Goal: Task Accomplishment & Management: Use online tool/utility

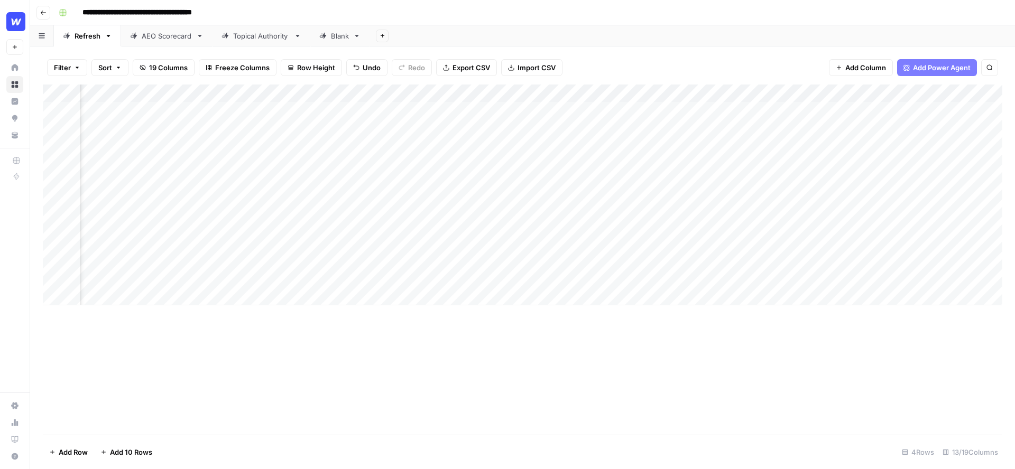
scroll to position [0, 480]
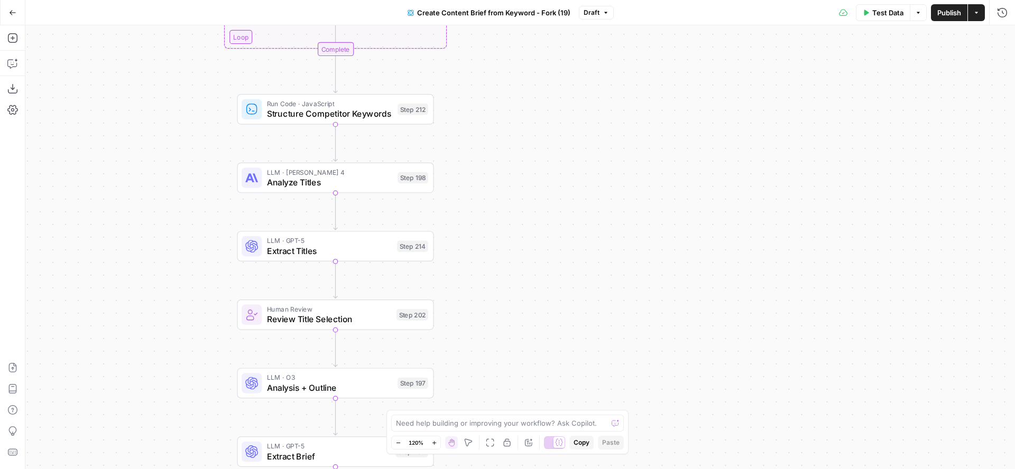
click at [10, 9] on icon "button" at bounding box center [12, 12] width 7 height 7
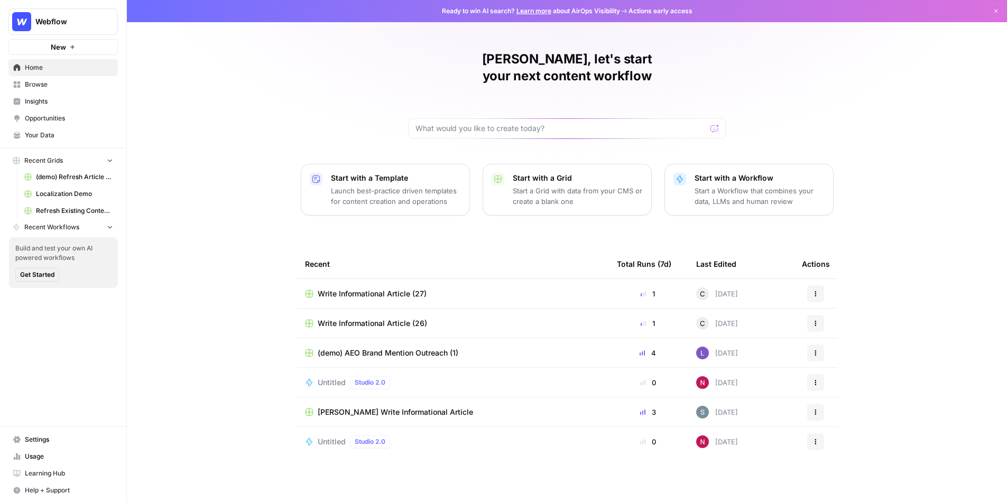
click at [47, 117] on span "Opportunities" at bounding box center [69, 119] width 88 height 10
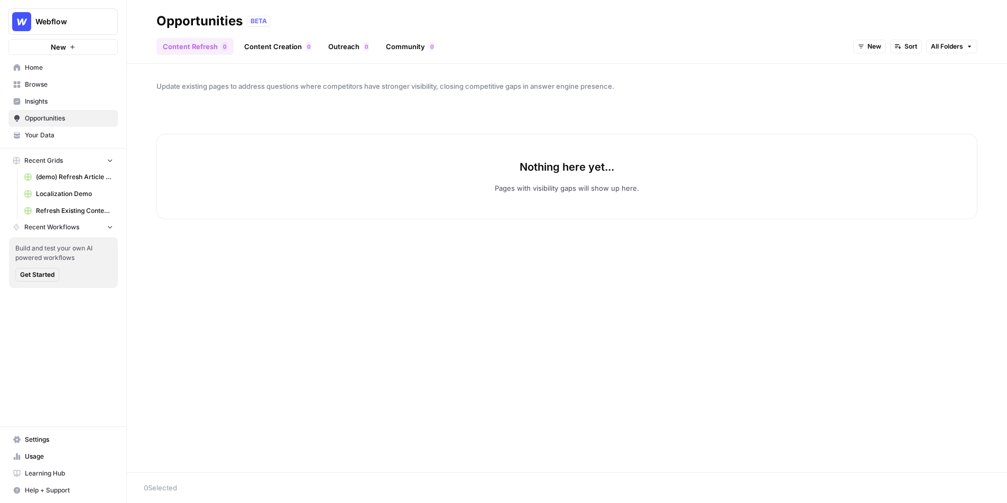
click at [45, 132] on span "Your Data" at bounding box center [69, 136] width 88 height 10
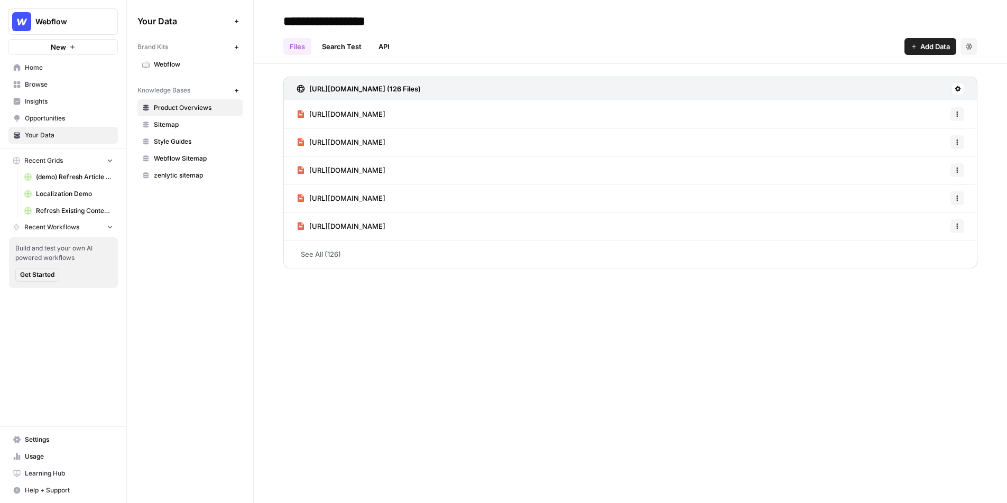
click at [175, 69] on span "Webflow" at bounding box center [196, 65] width 84 height 10
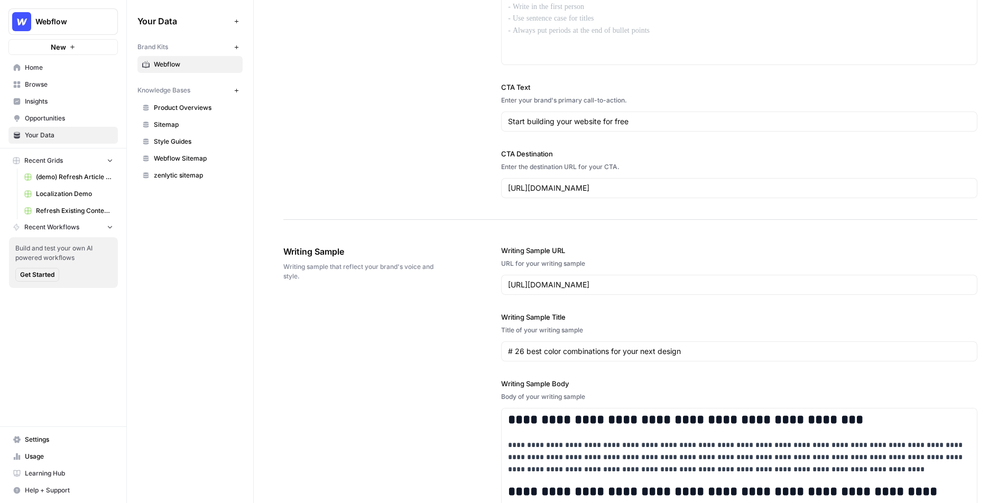
scroll to position [1149, 0]
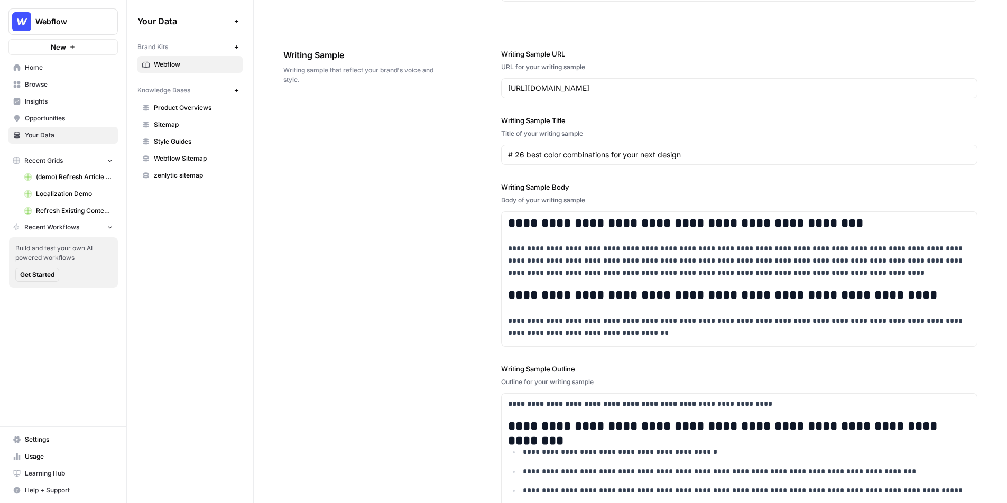
click at [54, 46] on span "New" at bounding box center [58, 47] width 15 height 11
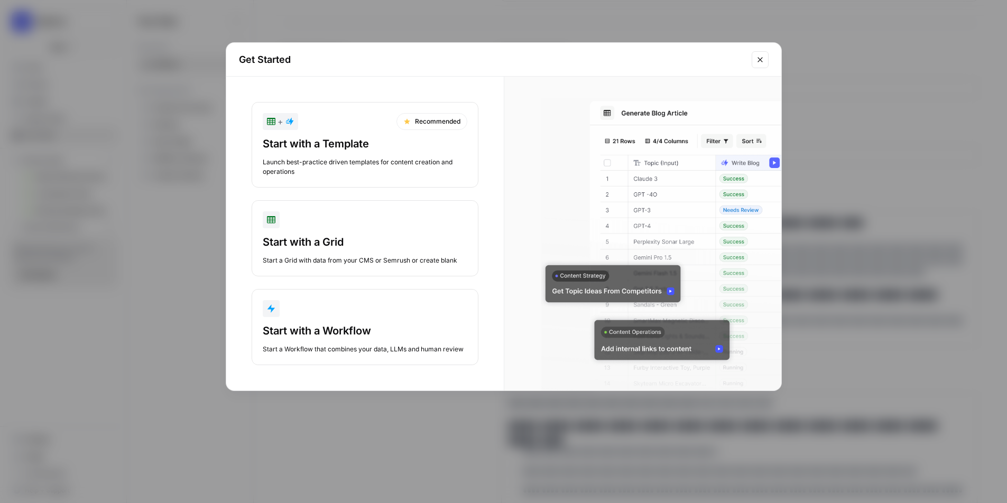
click at [327, 121] on div "+ Recommended" at bounding box center [365, 121] width 205 height 17
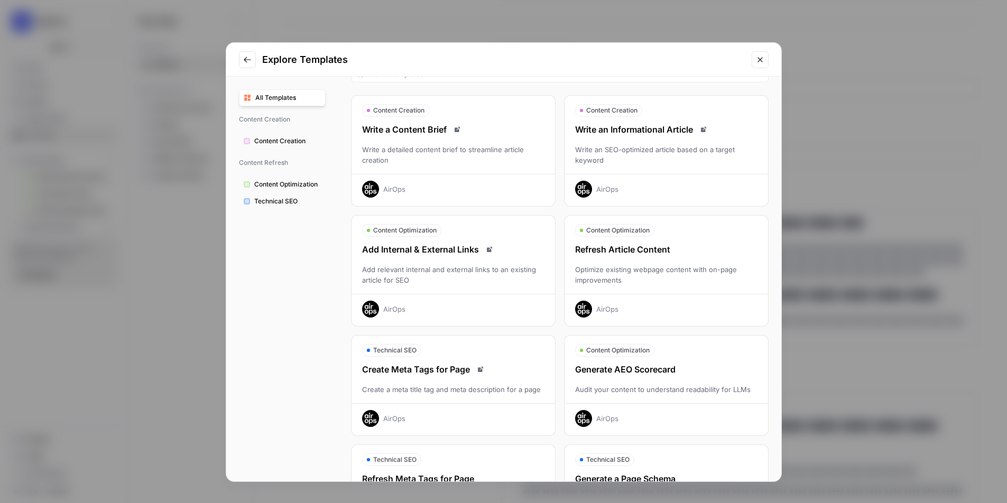
scroll to position [0, 0]
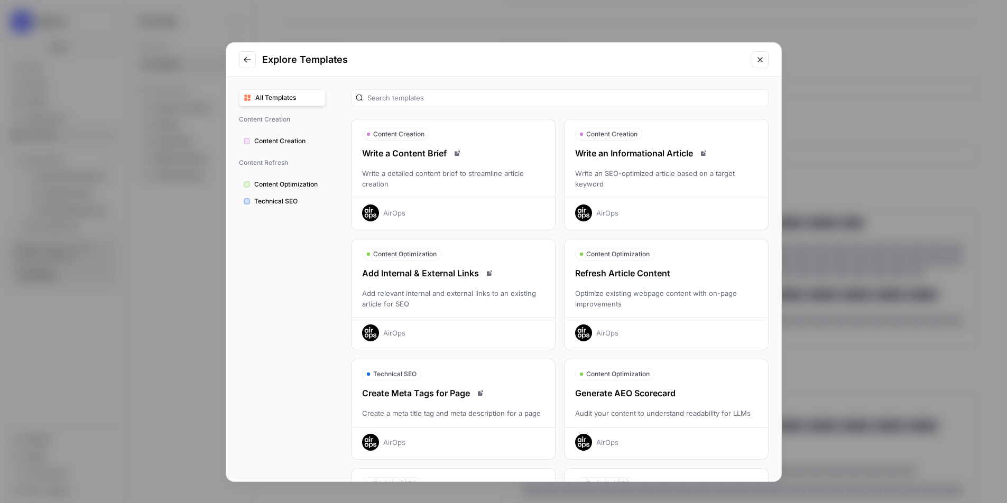
click at [649, 175] on div "Write an SEO-optimized article based on a target keyword" at bounding box center [665, 178] width 203 height 21
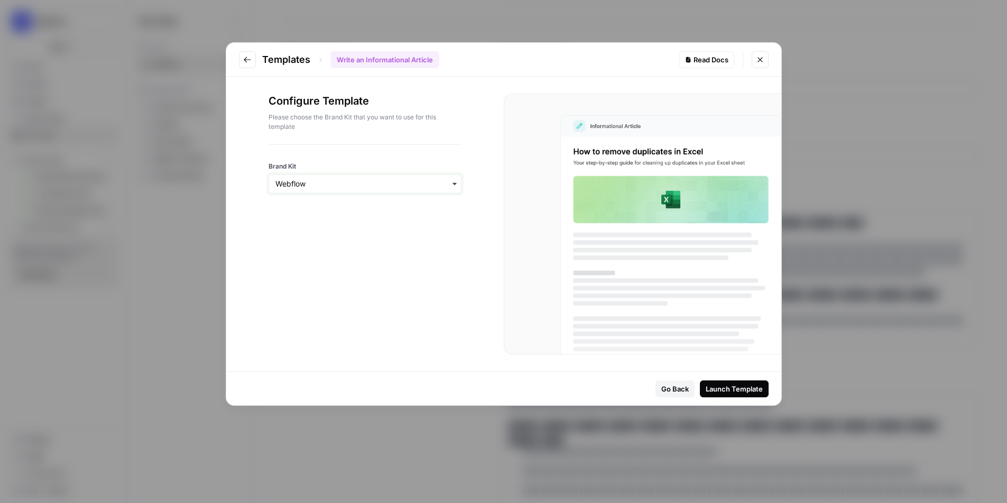
click at [307, 181] on input "Brand Kit" at bounding box center [364, 184] width 179 height 11
click at [326, 157] on div "Brand Kit" at bounding box center [365, 169] width 193 height 49
click at [727, 387] on div "Launch Template" at bounding box center [734, 389] width 57 height 11
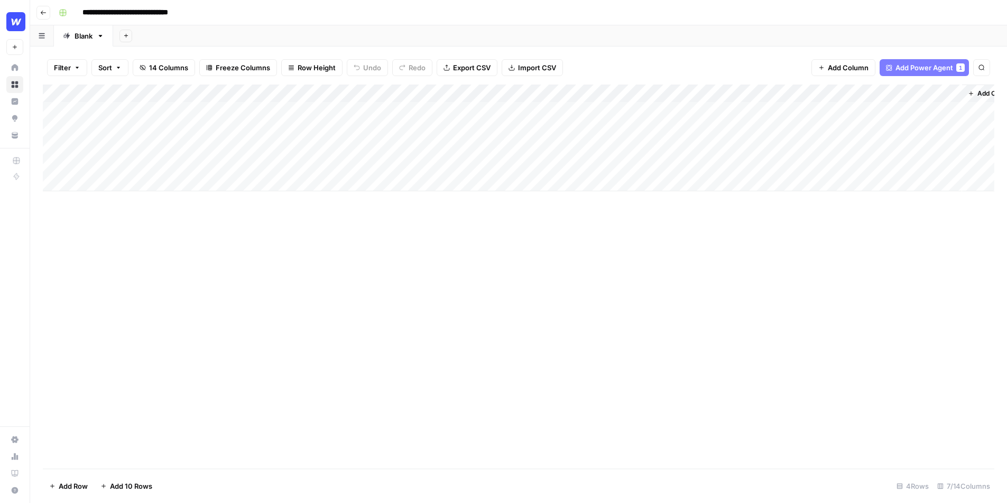
click at [358, 95] on div "Add Column" at bounding box center [518, 138] width 951 height 107
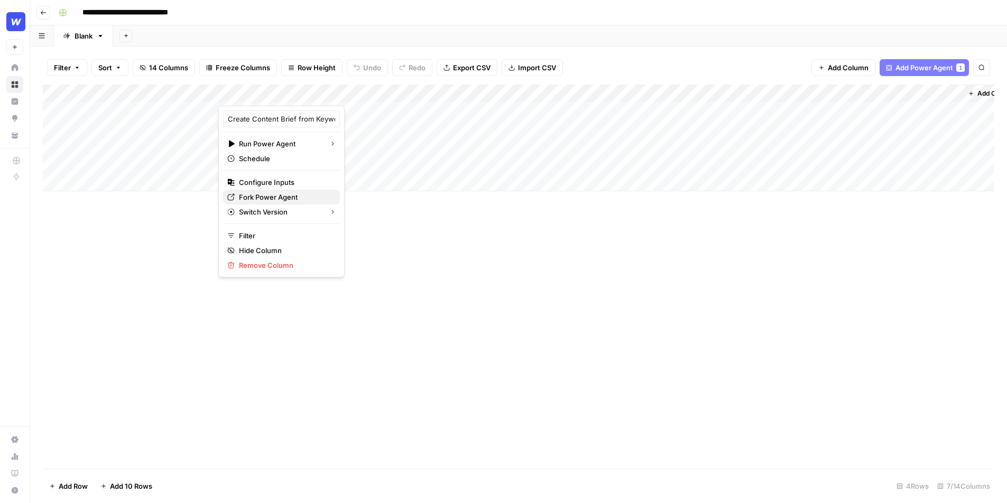
click at [251, 197] on span "Fork Power Agent" at bounding box center [285, 197] width 92 height 11
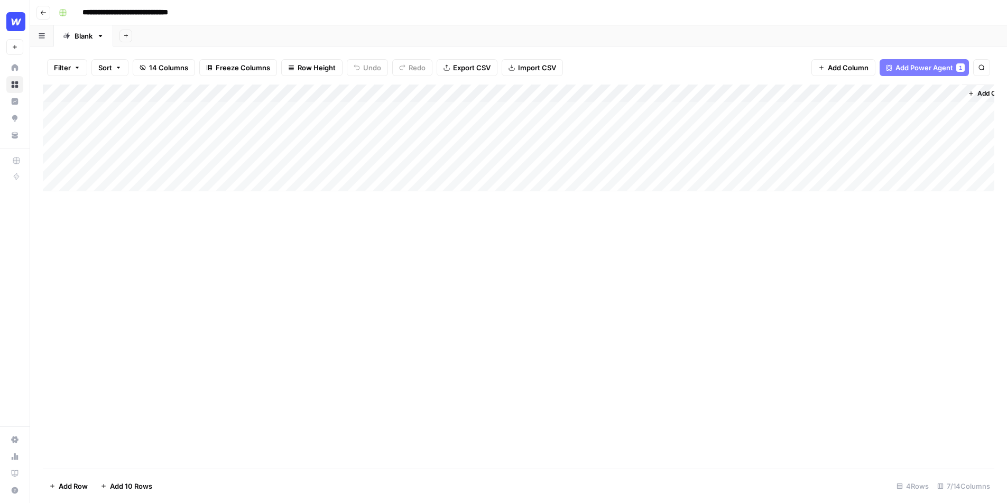
click at [295, 110] on div "Add Column" at bounding box center [518, 138] width 951 height 107
click at [367, 111] on div "Add Column" at bounding box center [518, 138] width 951 height 107
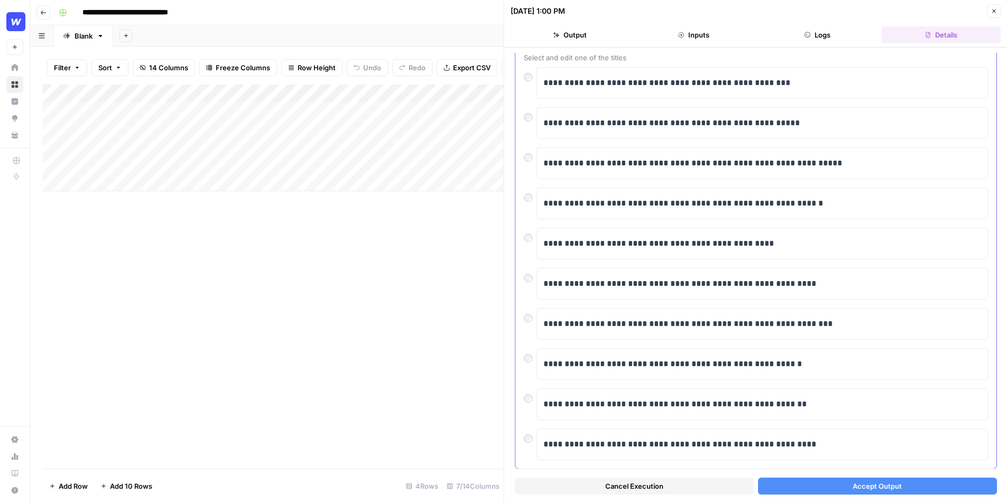
scroll to position [63, 0]
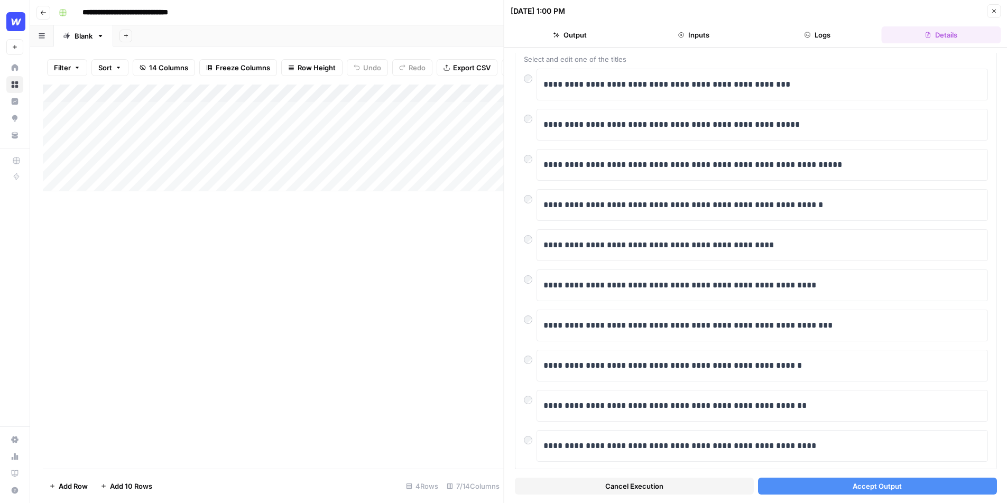
click at [853, 485] on span "Accept Output" at bounding box center [877, 486] width 49 height 11
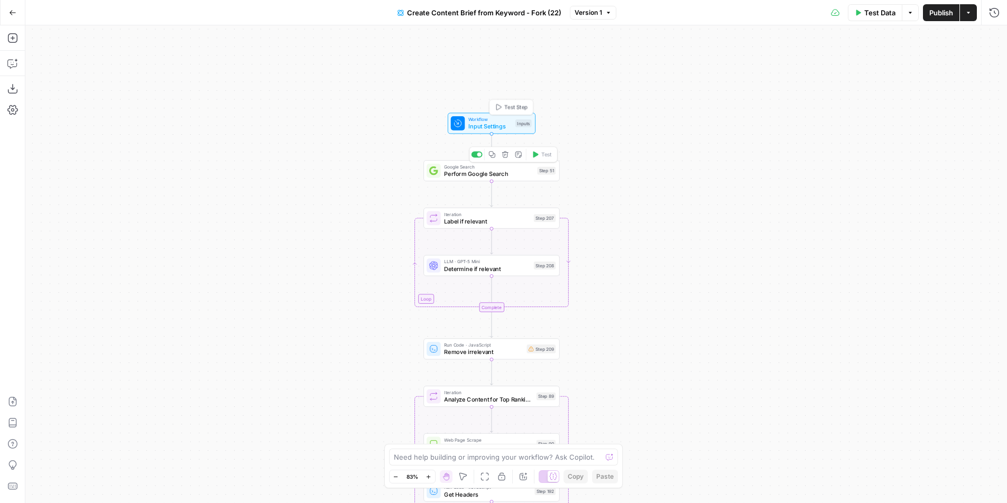
click at [485, 119] on span "Workflow" at bounding box center [489, 119] width 43 height 7
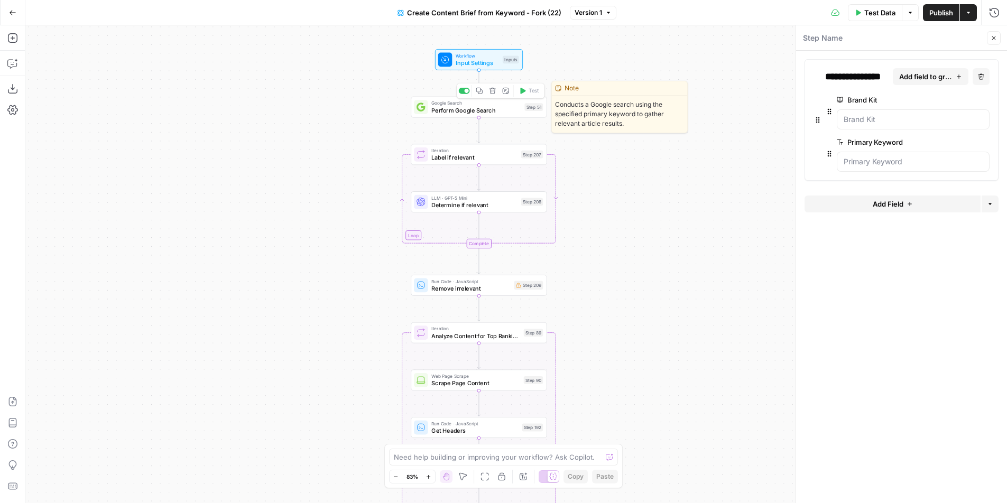
click at [471, 112] on span "Perform Google Search" at bounding box center [475, 110] width 89 height 9
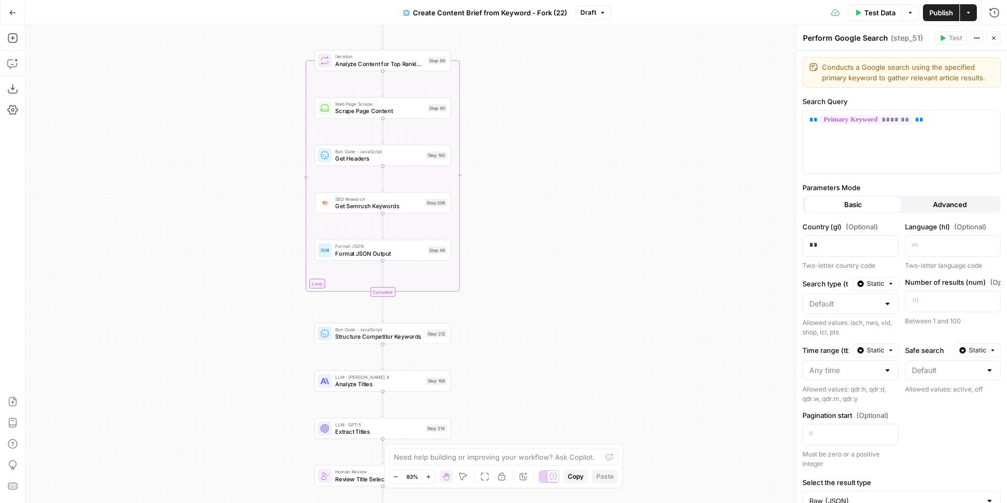
click at [994, 38] on icon "button" at bounding box center [994, 38] width 4 height 4
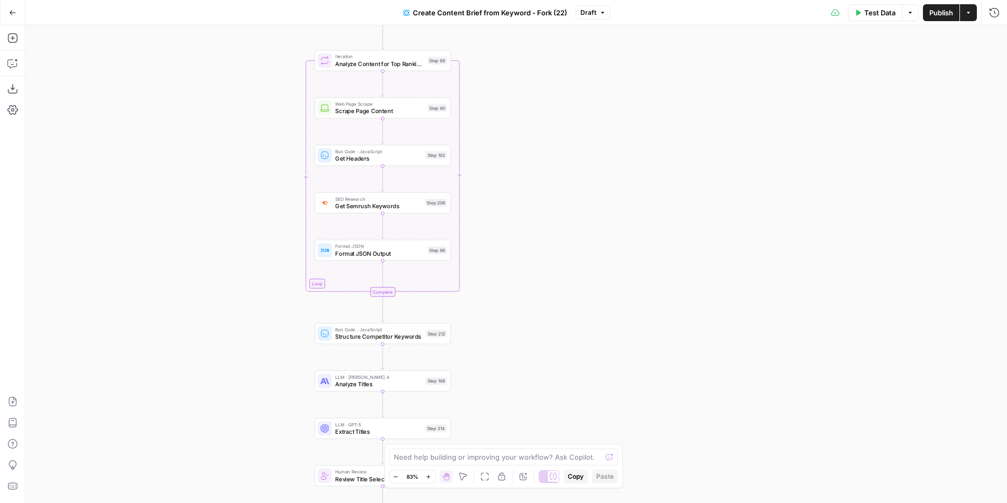
click at [8, 10] on button "Go Back" at bounding box center [12, 12] width 19 height 19
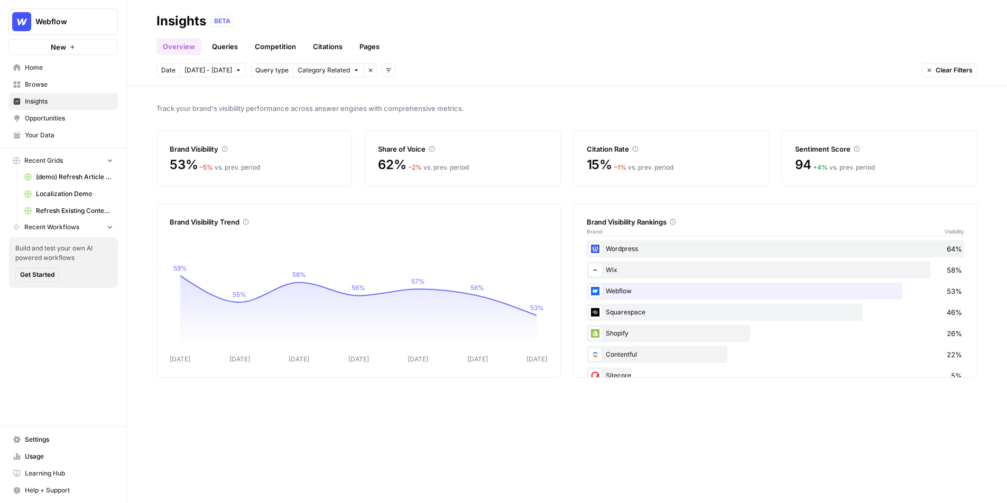
click at [228, 45] on link "Queries" at bounding box center [225, 46] width 39 height 17
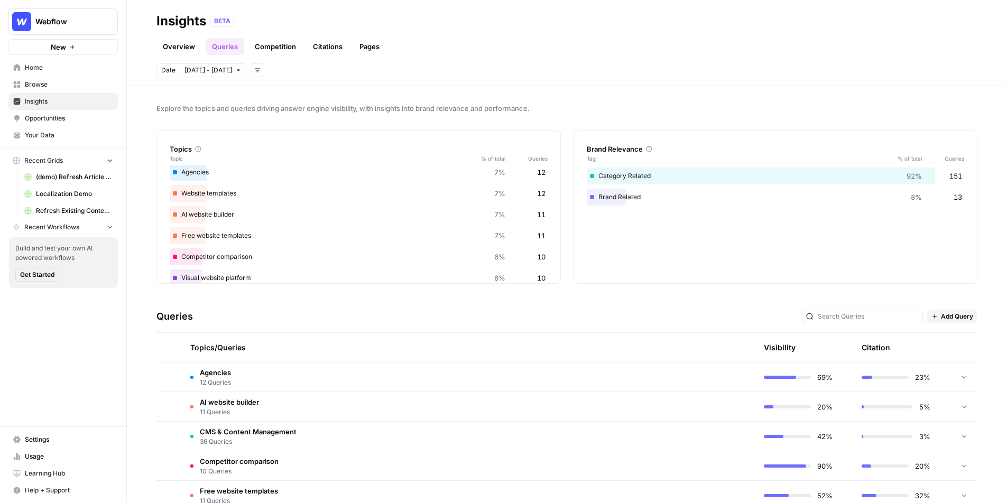
scroll to position [47, 0]
click at [306, 375] on td "Agencies 12 Queries" at bounding box center [418, 377] width 473 height 29
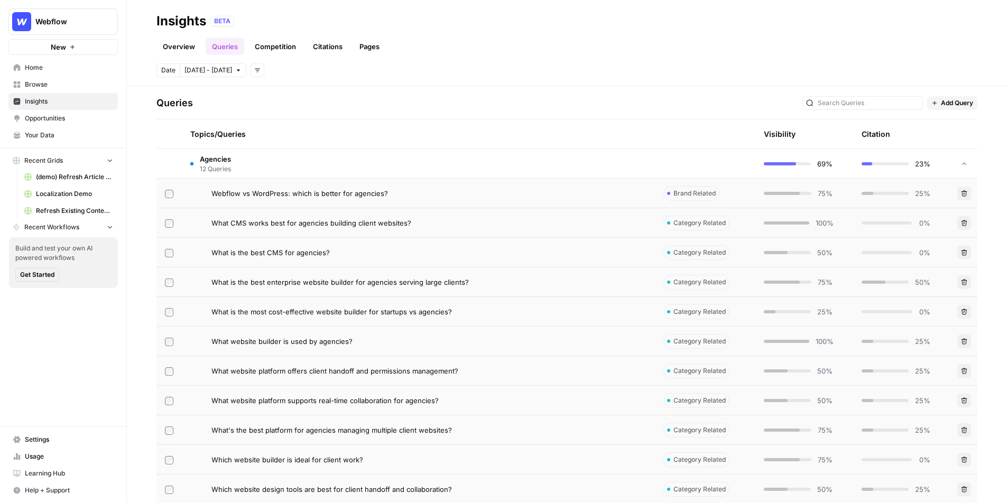
scroll to position [202, 0]
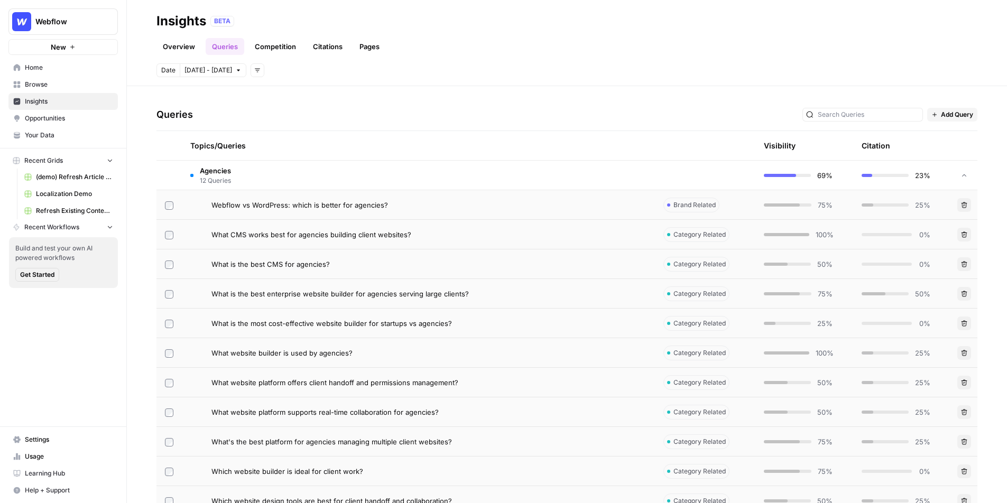
click at [325, 207] on span "Webflow vs WordPress: which is better for agencies?" at bounding box center [299, 205] width 177 height 11
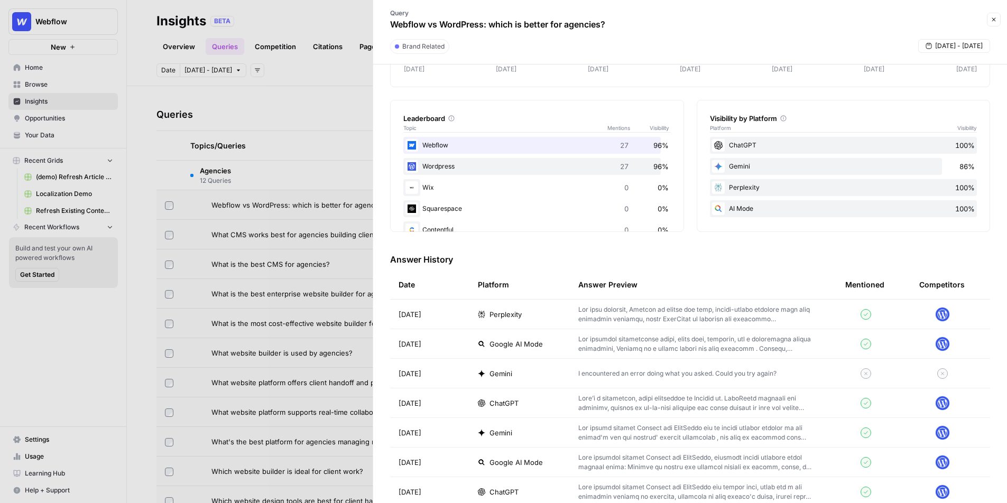
scroll to position [136, 0]
